Goal: Obtain resource: Download file/media

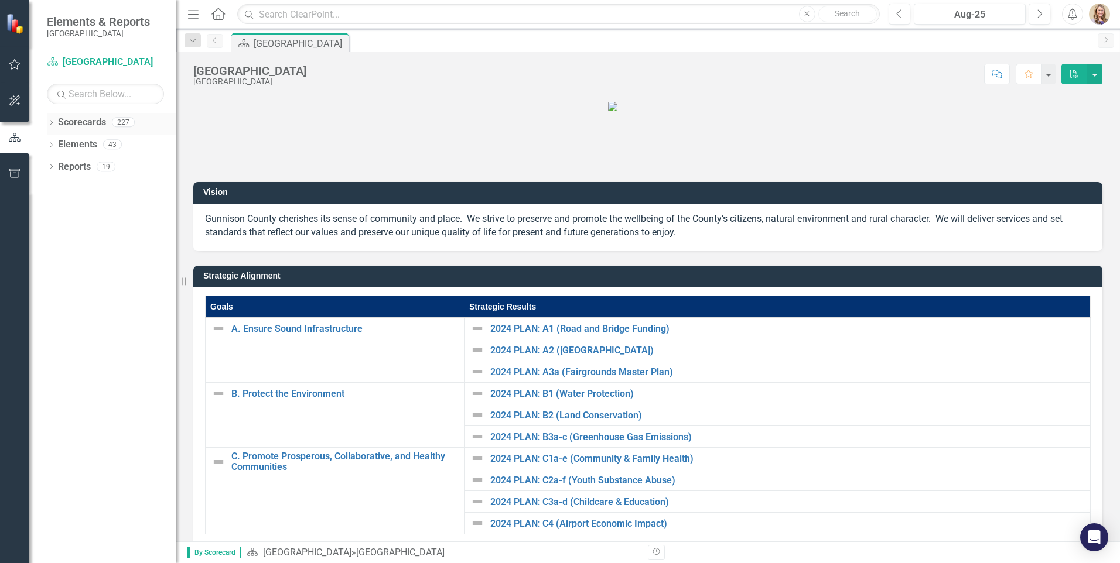
click at [50, 121] on icon "Dropdown" at bounding box center [51, 124] width 8 height 6
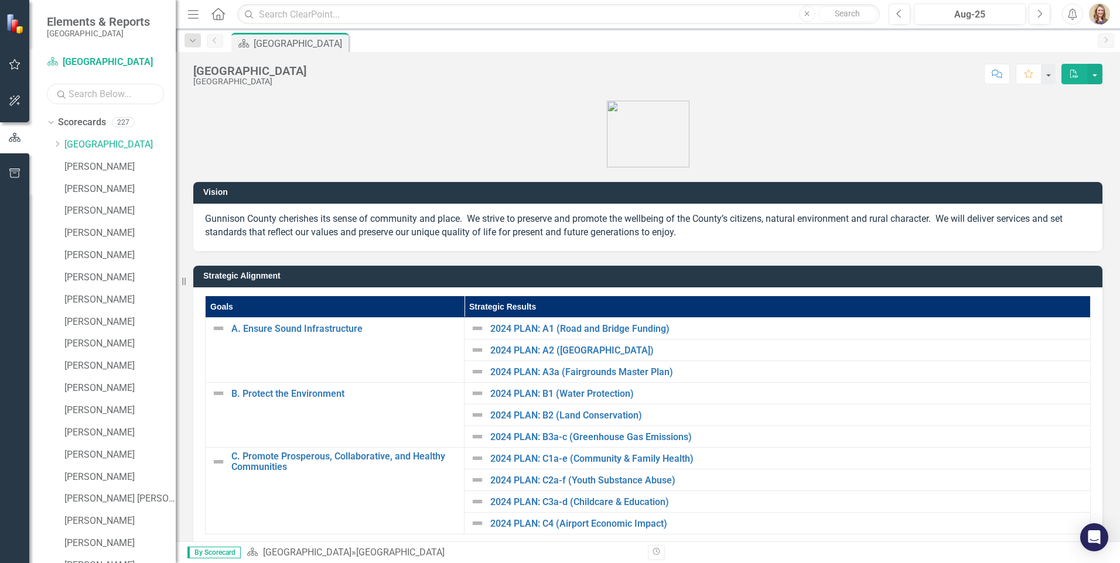
click at [80, 95] on input "text" at bounding box center [105, 94] width 117 height 20
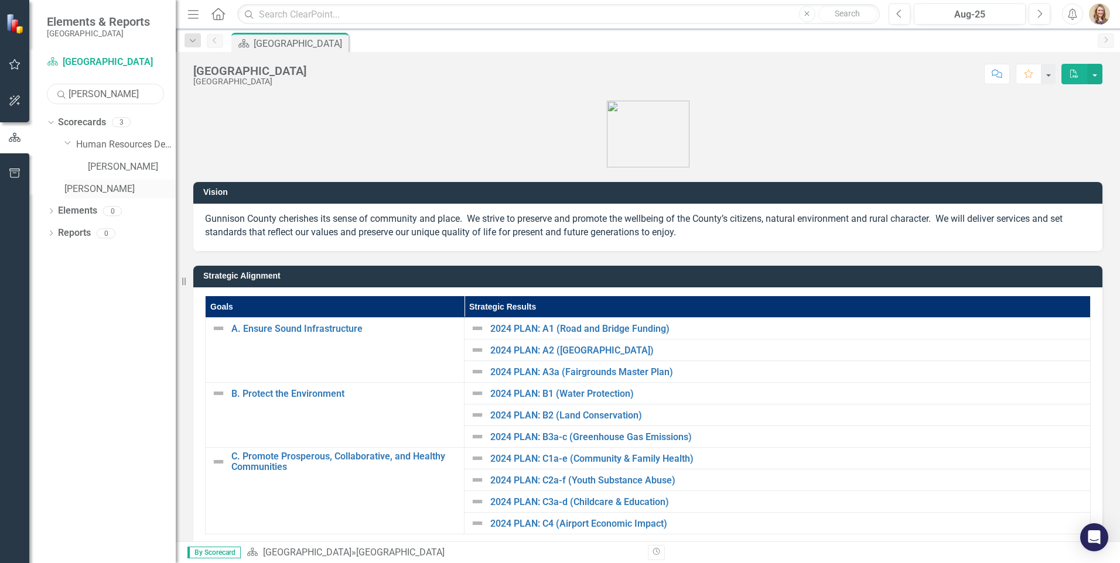
type input "[PERSON_NAME]"
click at [107, 188] on link "[PERSON_NAME]" at bounding box center [119, 189] width 111 height 13
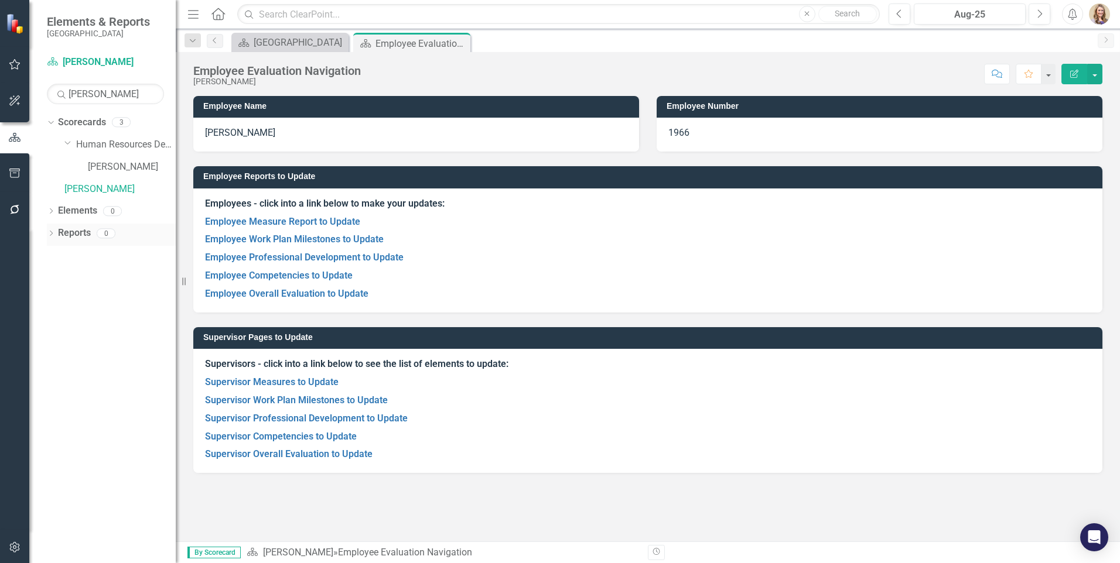
click at [54, 234] on icon "Dropdown" at bounding box center [51, 234] width 8 height 6
click at [98, 250] on link "Scorecard Scorecard" at bounding box center [92, 253] width 59 height 13
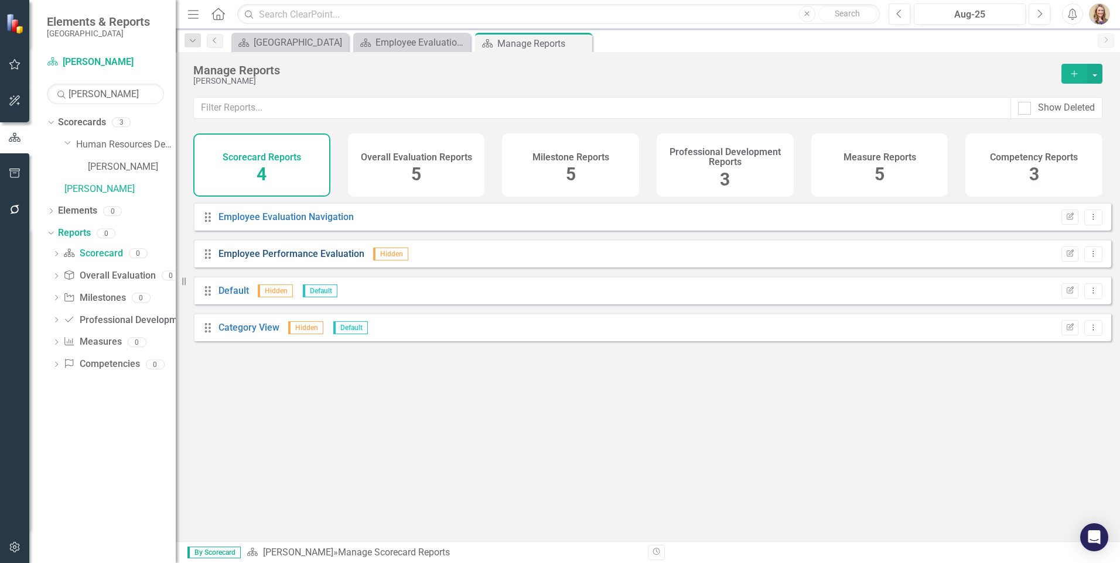
click at [278, 259] on link "Employee Performance Evaluation" at bounding box center [291, 253] width 146 height 11
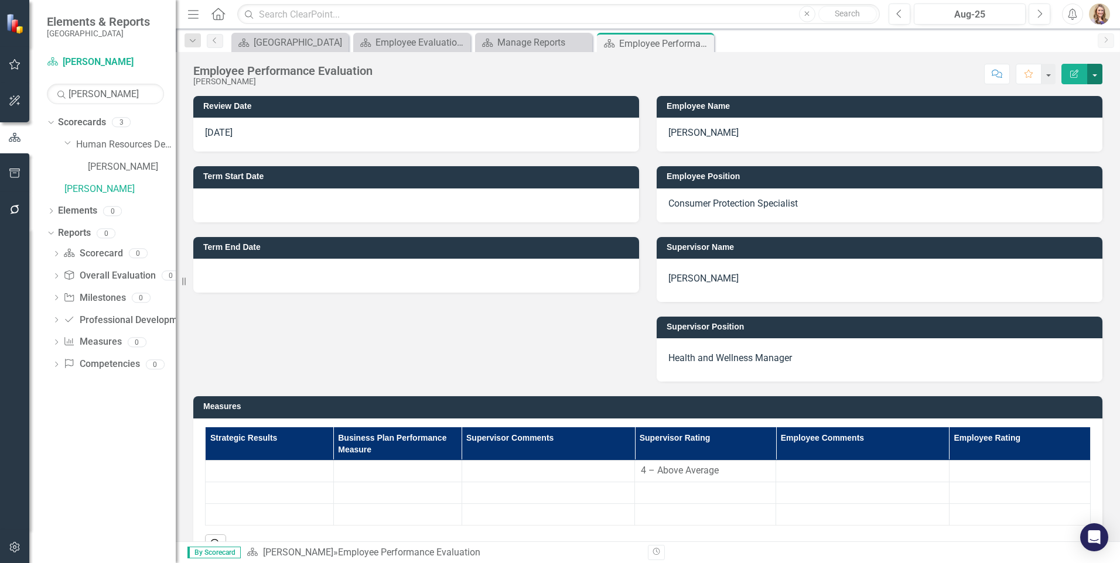
click at [1094, 71] on button "button" at bounding box center [1094, 74] width 15 height 20
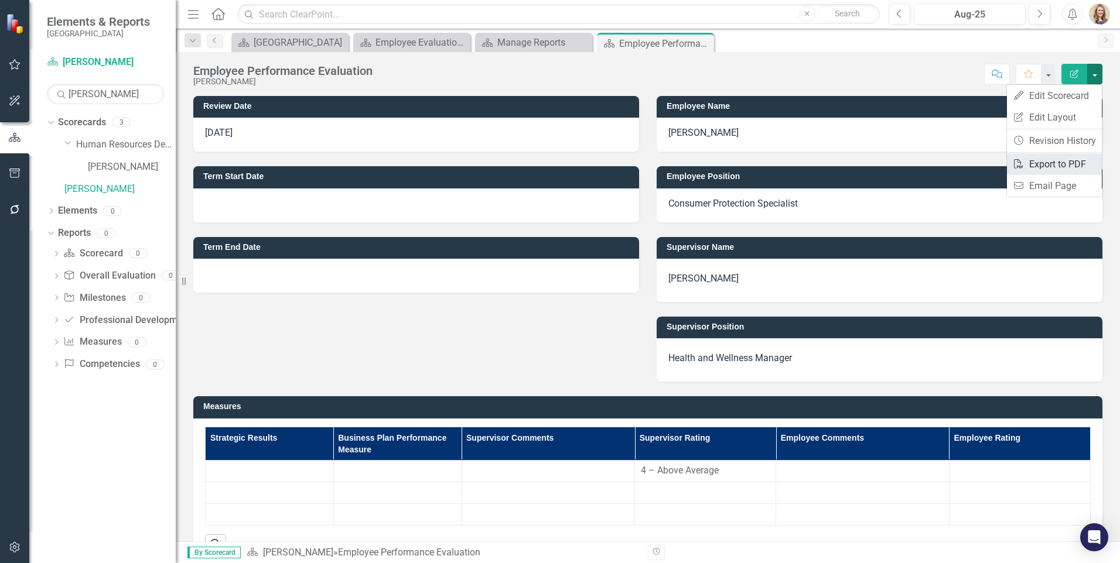
click at [1050, 166] on link "PDF Export to PDF" at bounding box center [1054, 164] width 95 height 22
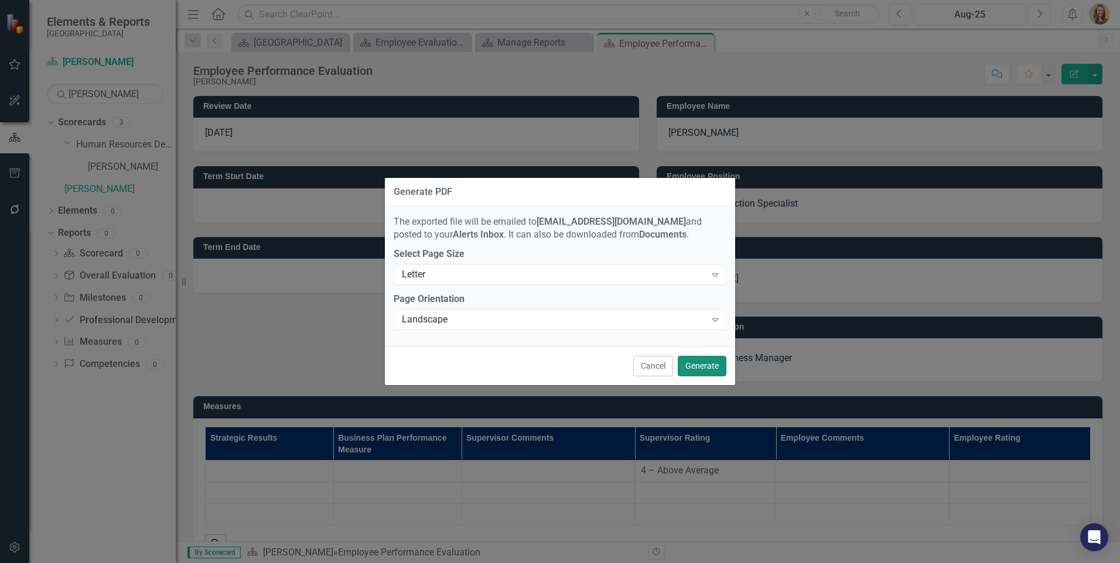
click at [701, 361] on button "Generate" at bounding box center [701, 366] width 49 height 20
